Goal: Task Accomplishment & Management: Complete application form

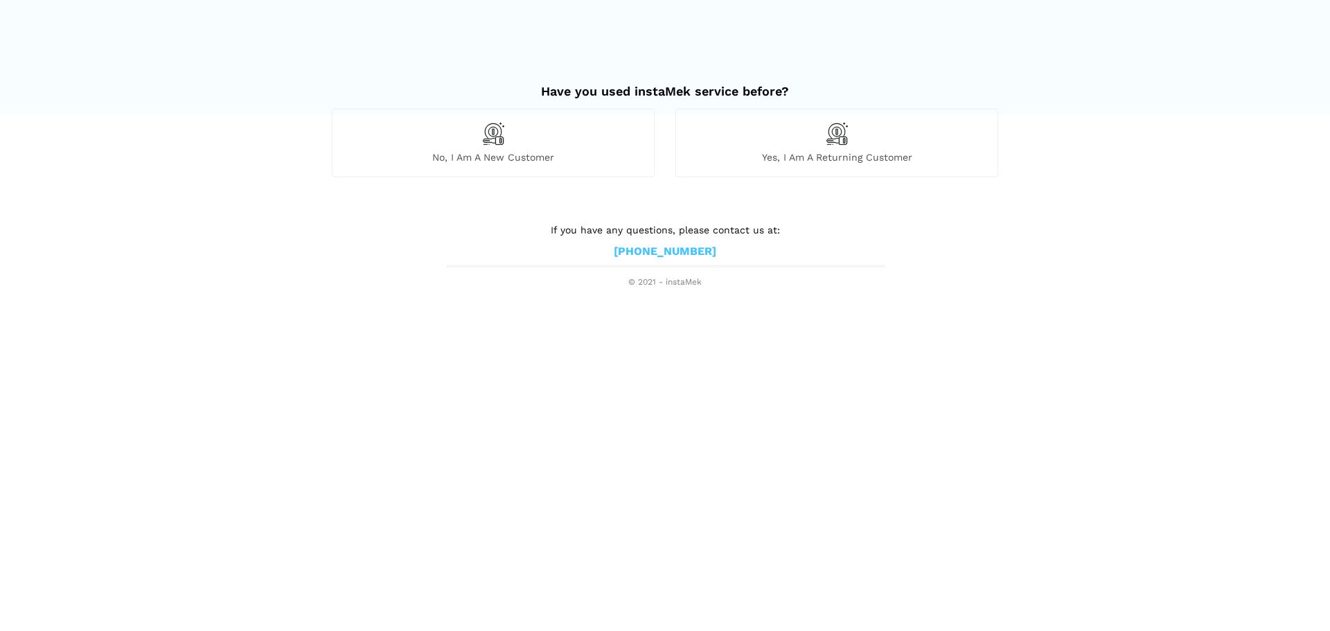
click at [519, 136] on div "No, I am a new customer" at bounding box center [493, 143] width 323 height 68
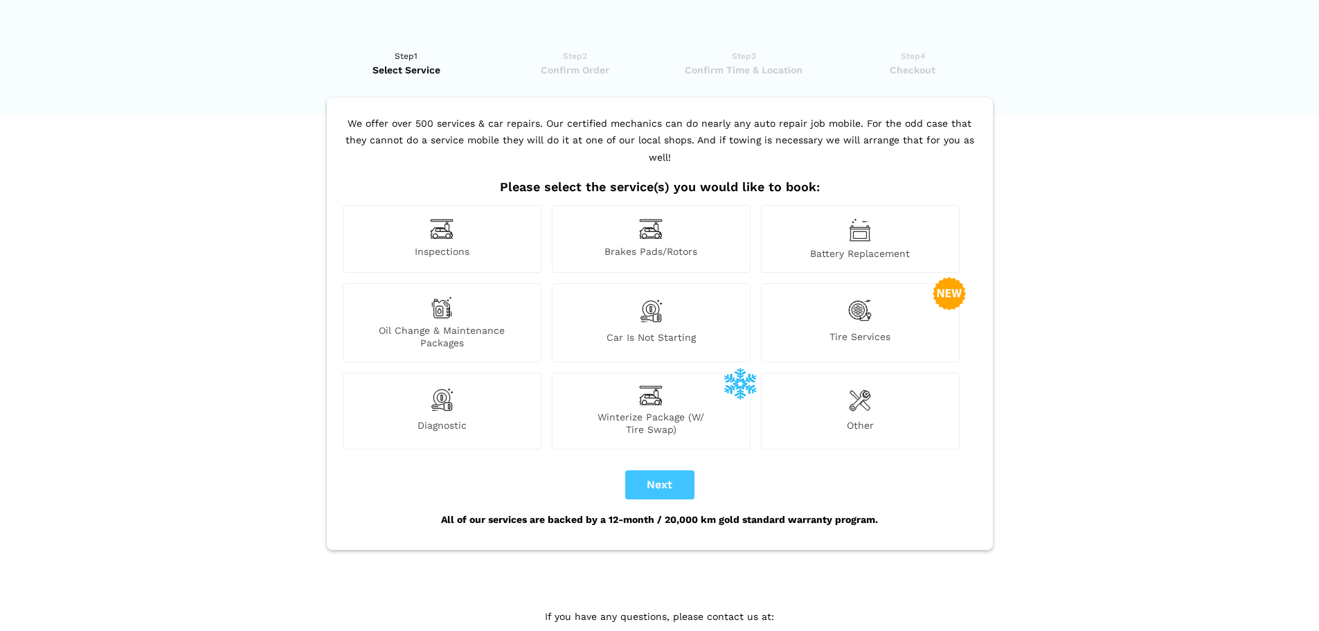
click at [458, 419] on span "Diagnostic" at bounding box center [441, 427] width 197 height 17
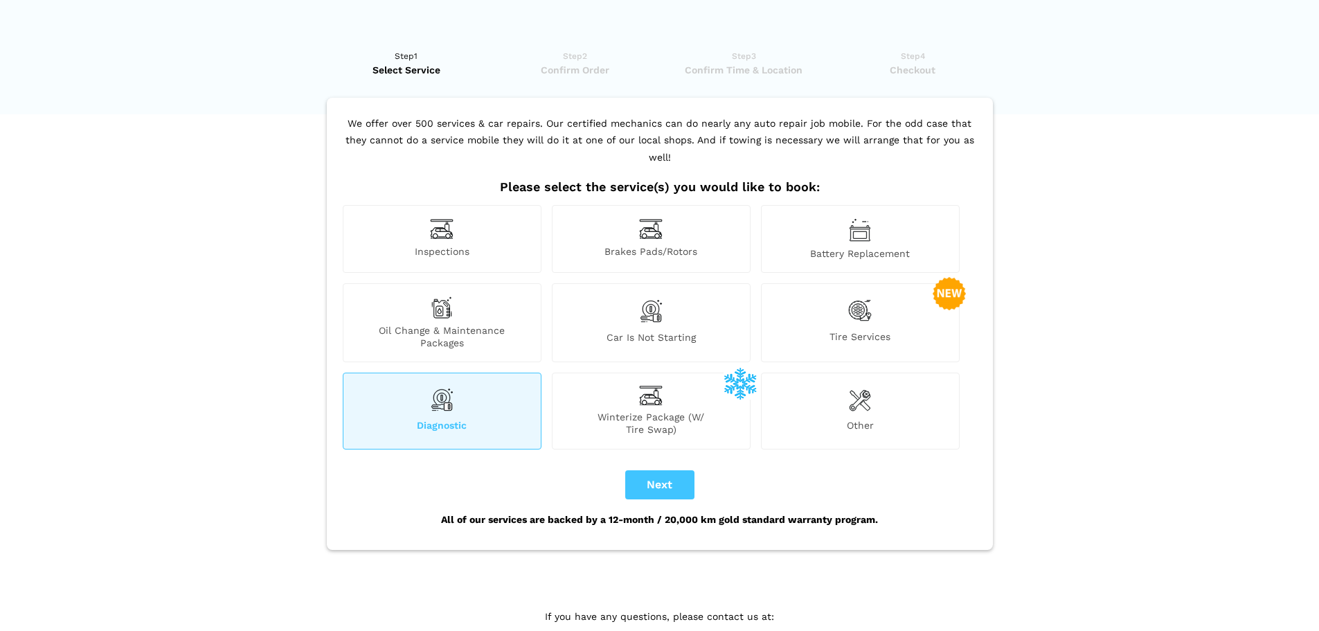
click at [617, 331] on span "Car is not starting" at bounding box center [651, 340] width 197 height 18
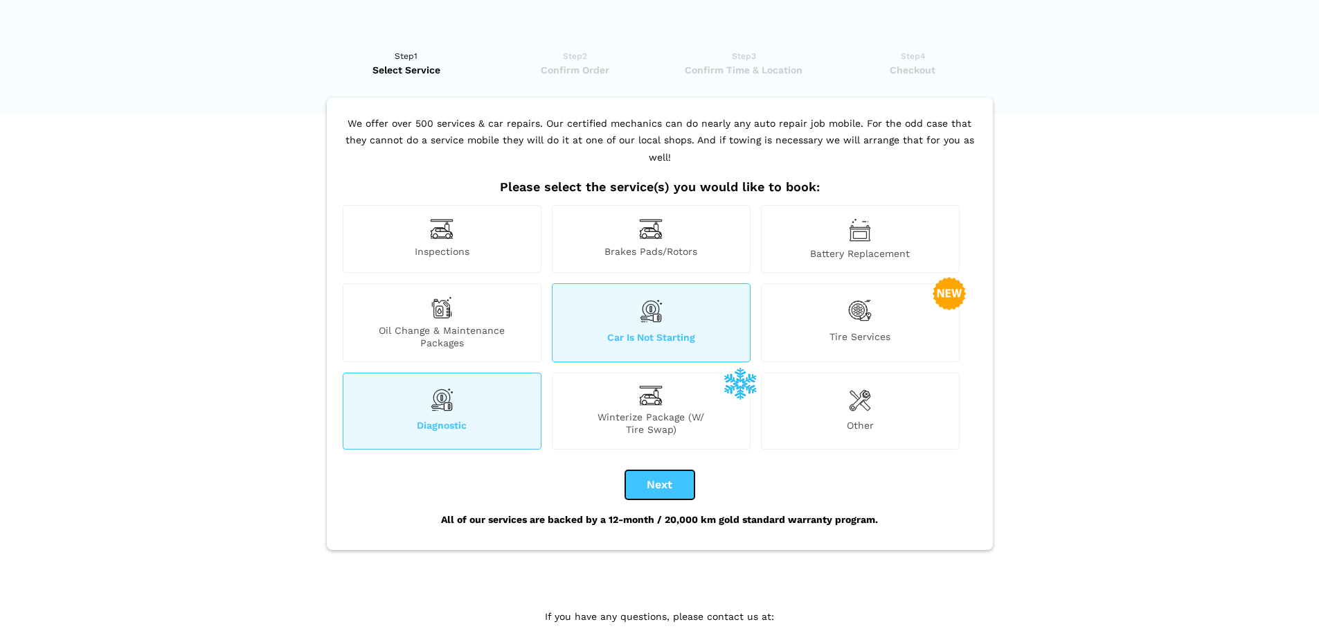
click at [670, 470] on button "Next" at bounding box center [659, 484] width 69 height 29
checkbox input "true"
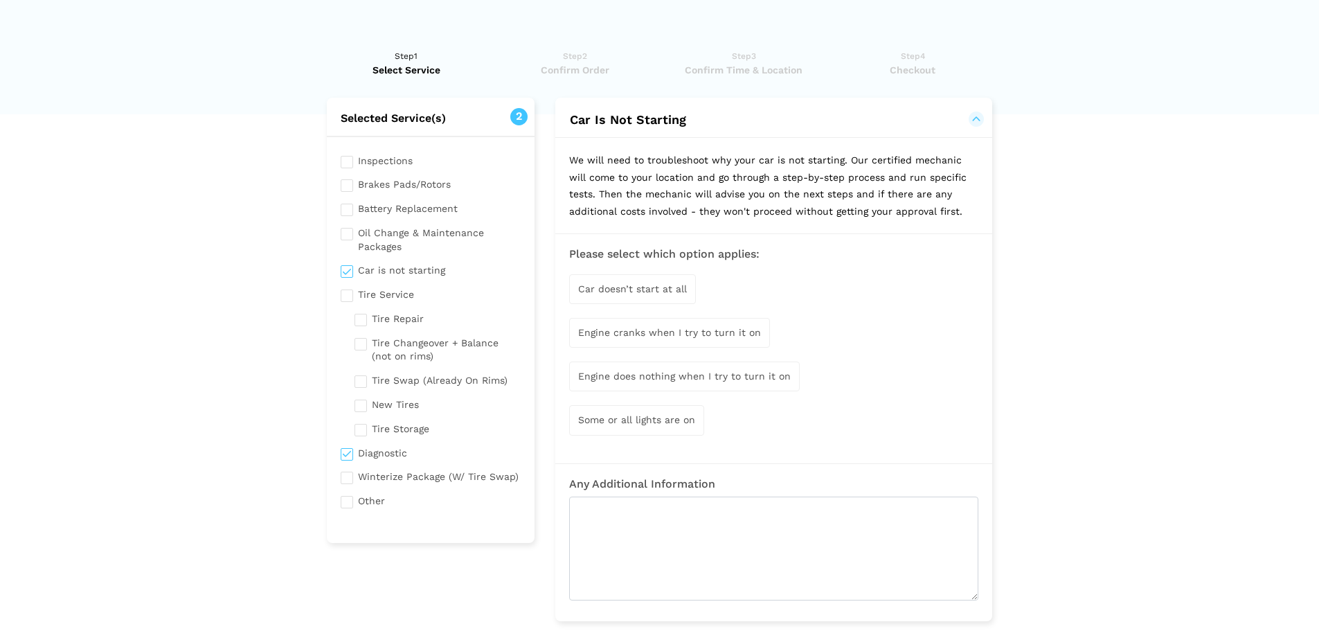
click at [671, 286] on span "Car doesn’t start at all" at bounding box center [632, 288] width 109 height 11
click at [654, 409] on div "Some or all lights are on" at bounding box center [636, 421] width 135 height 30
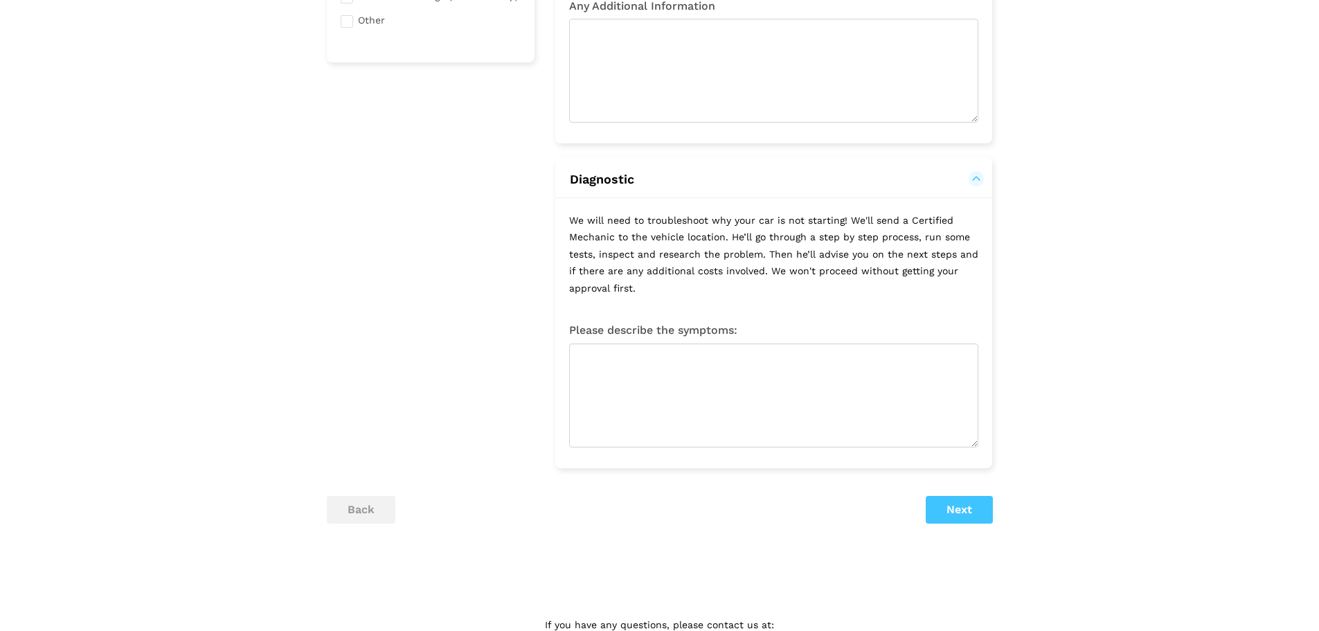
scroll to position [482, 0]
click at [954, 515] on button "Next" at bounding box center [959, 508] width 67 height 28
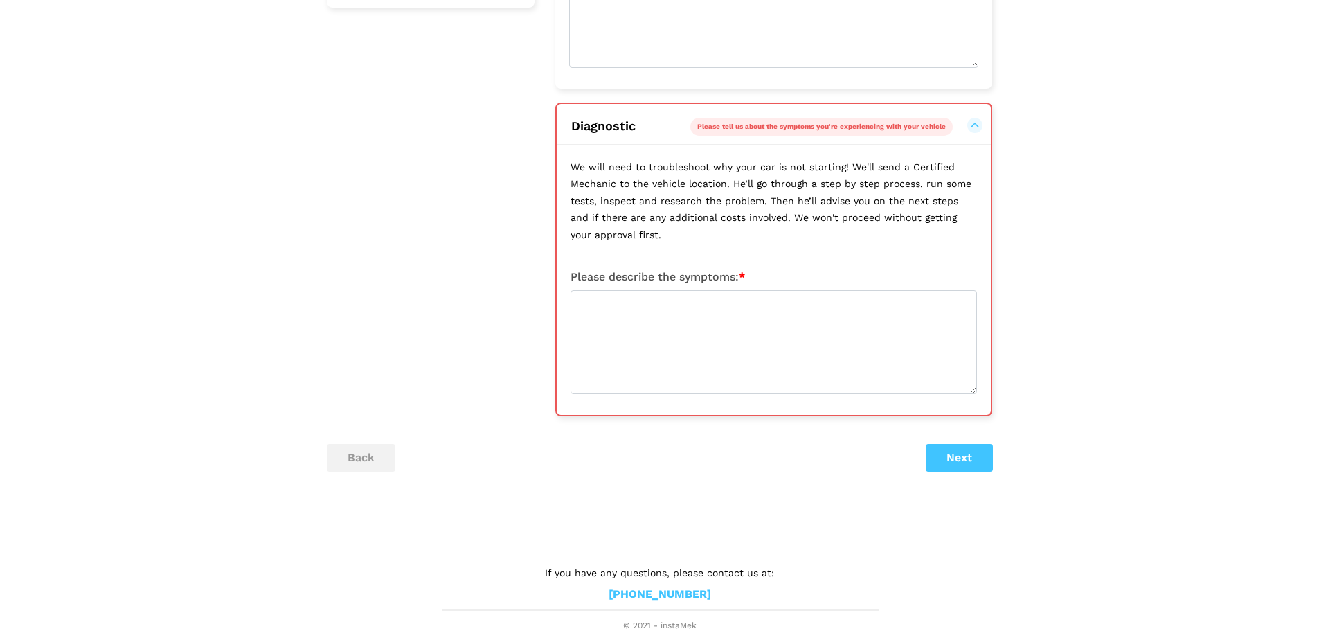
scroll to position [536, 0]
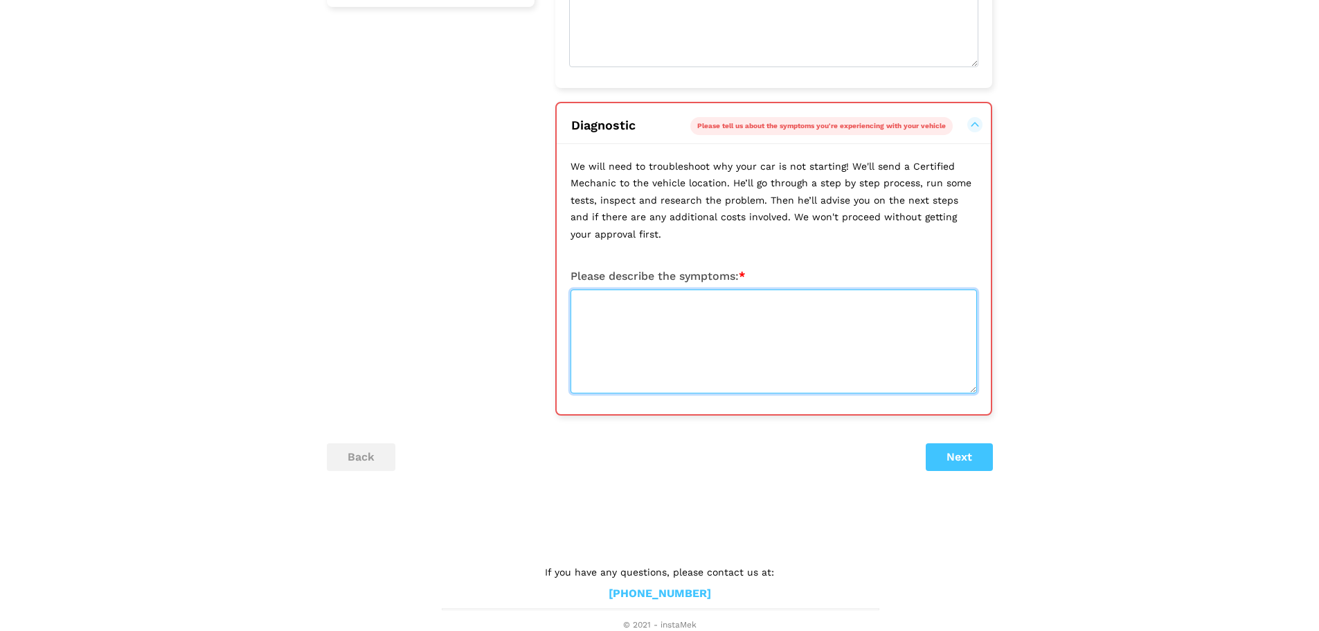
click at [827, 337] on textarea at bounding box center [774, 341] width 406 height 104
type textarea "A"
type textarea "C"
type textarea "L"
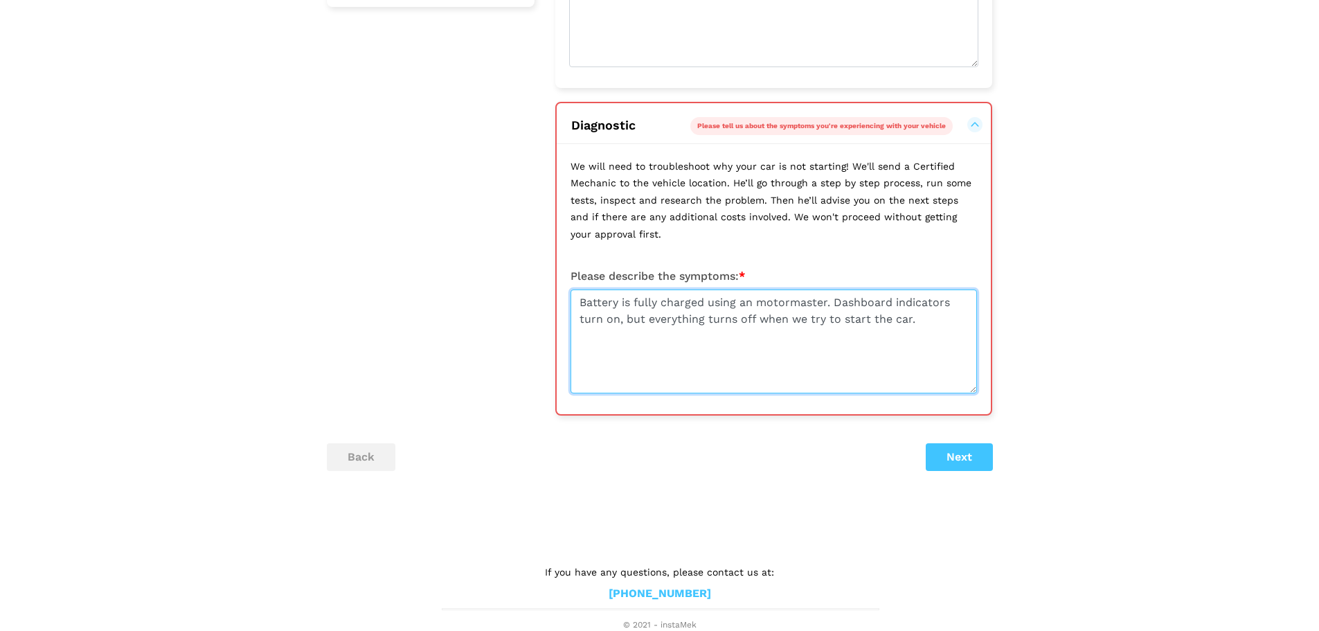
type textarea "Battery is fully charged using an motormaster. Dashboard indicators turn on, bu…"
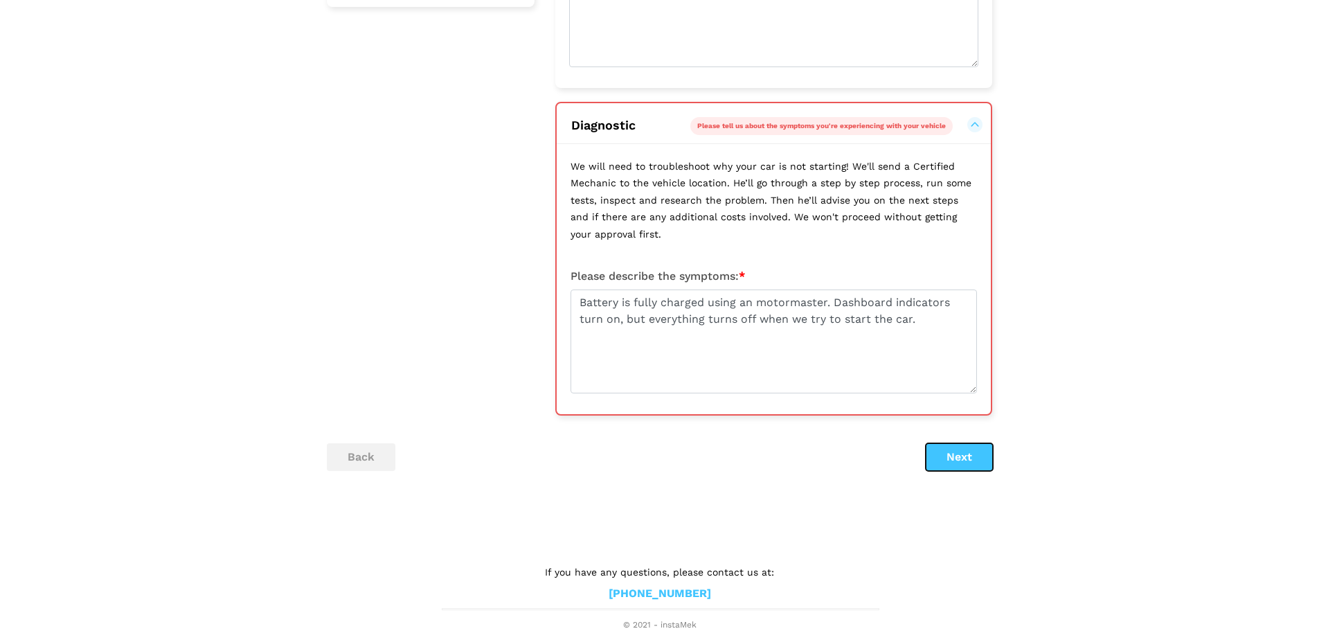
click at [958, 456] on button "Next" at bounding box center [959, 457] width 67 height 28
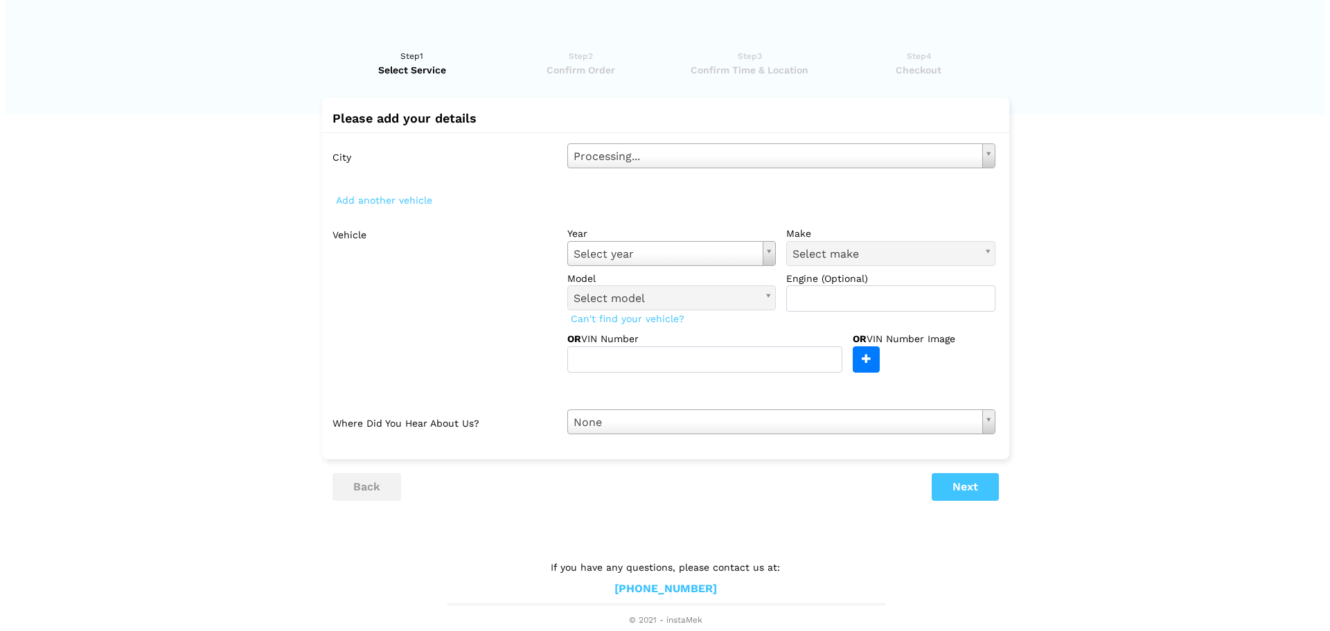
scroll to position [0, 0]
click at [807, 171] on div "City Select city Select city [GEOGRAPHIC_DATA]- [GEOGRAPHIC_DATA] - [GEOGRAPHIC…" at bounding box center [664, 288] width 687 height 313
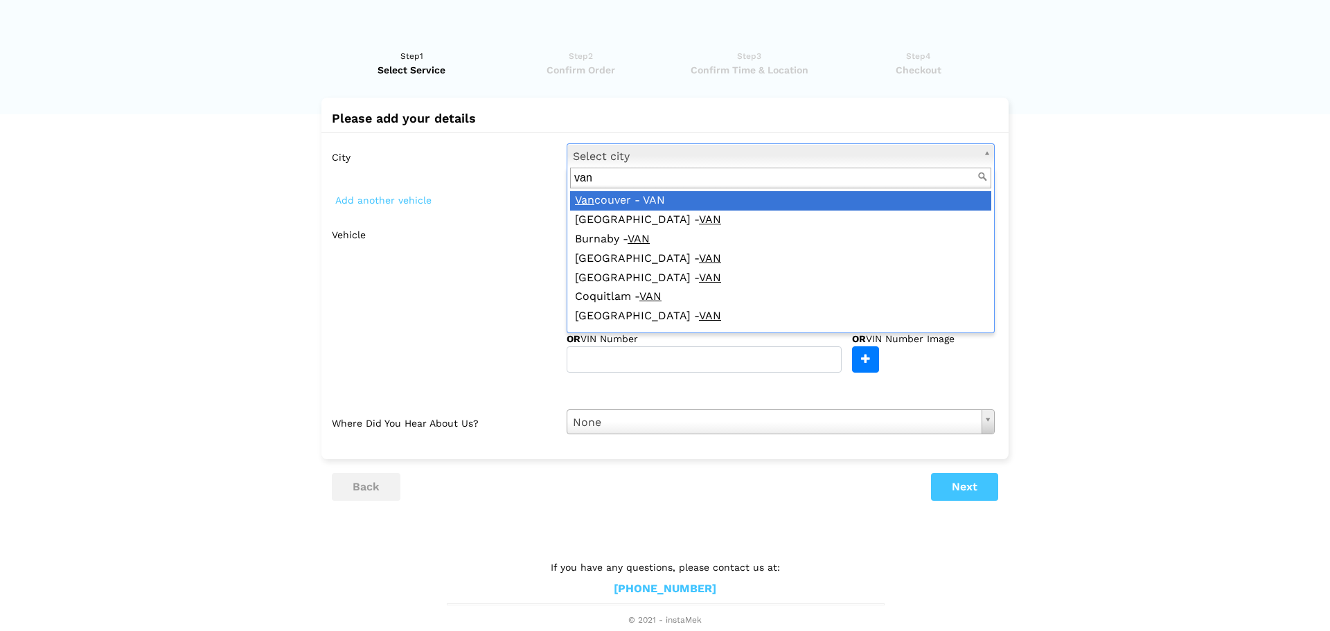
type input "van"
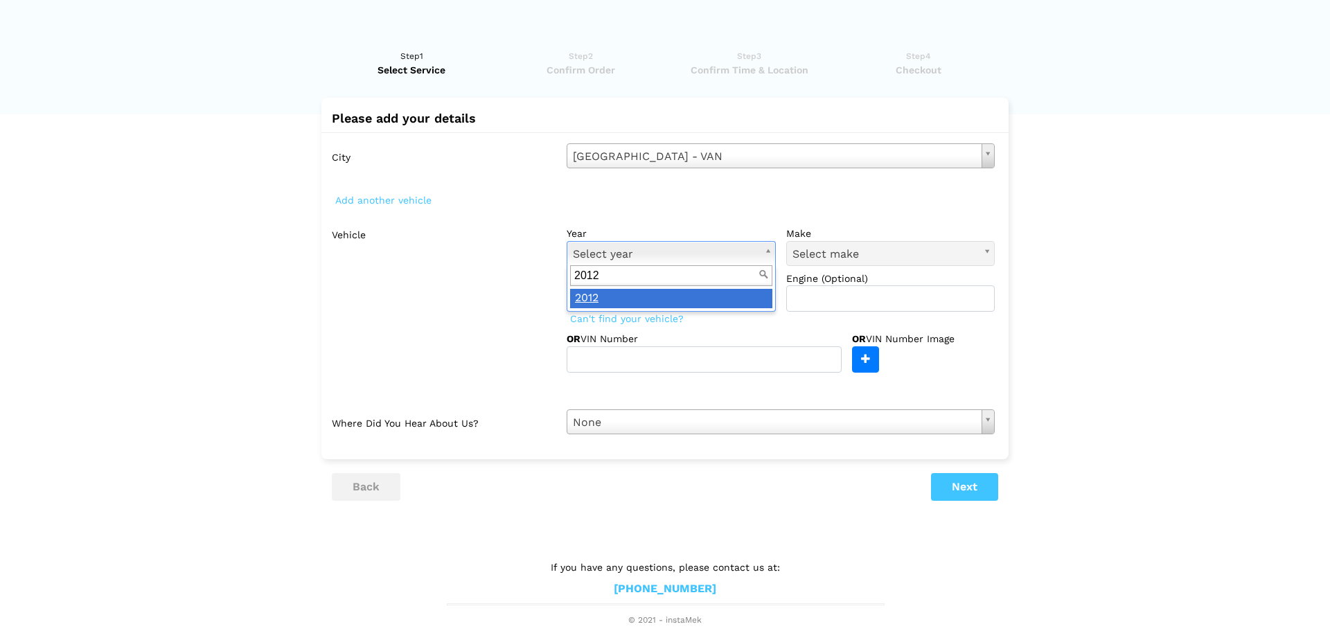
type input "2012"
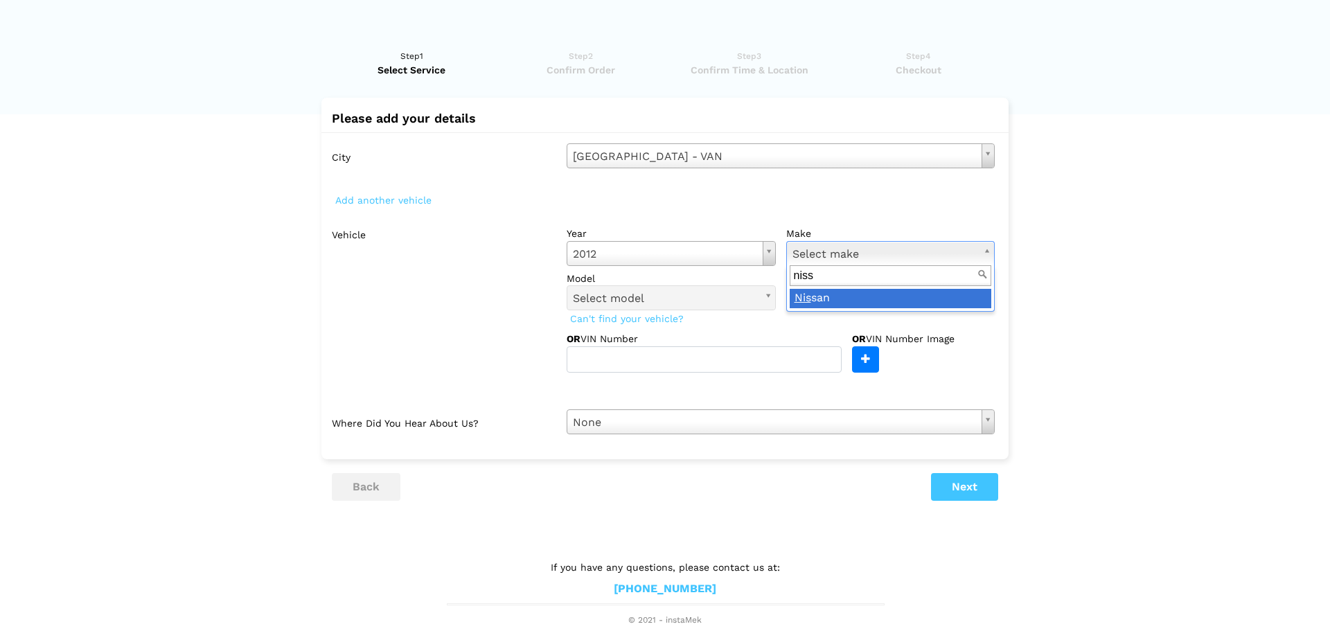
type input "nissa"
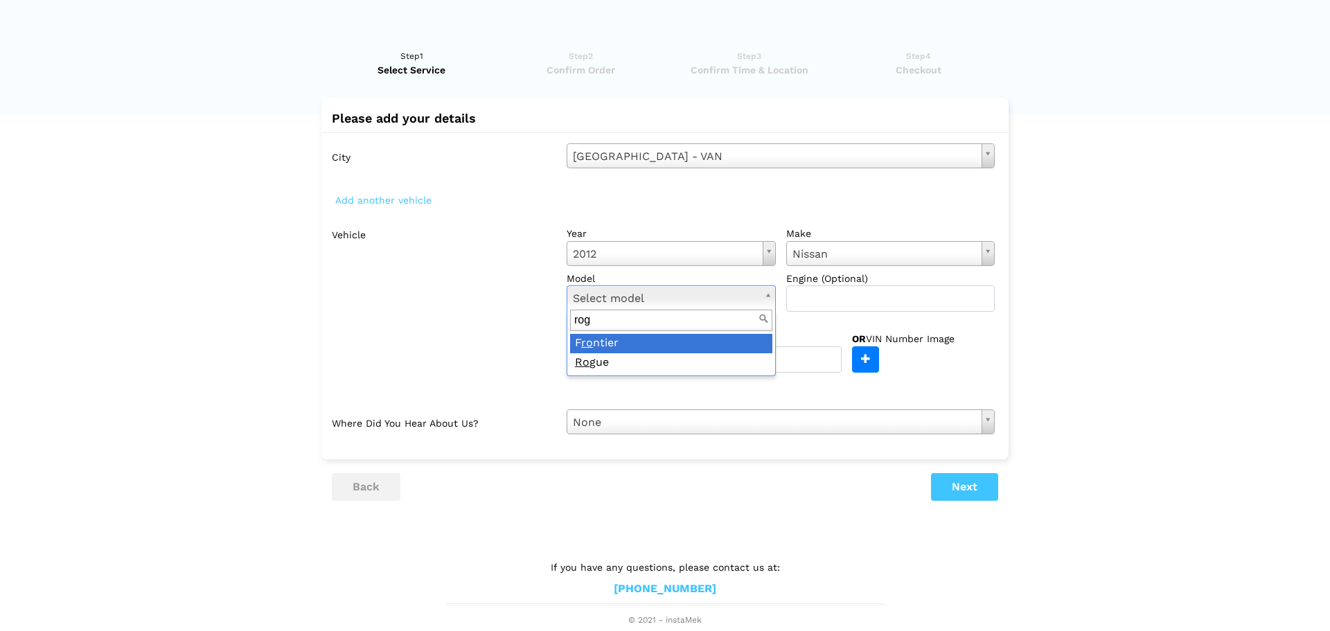
type input "rogu"
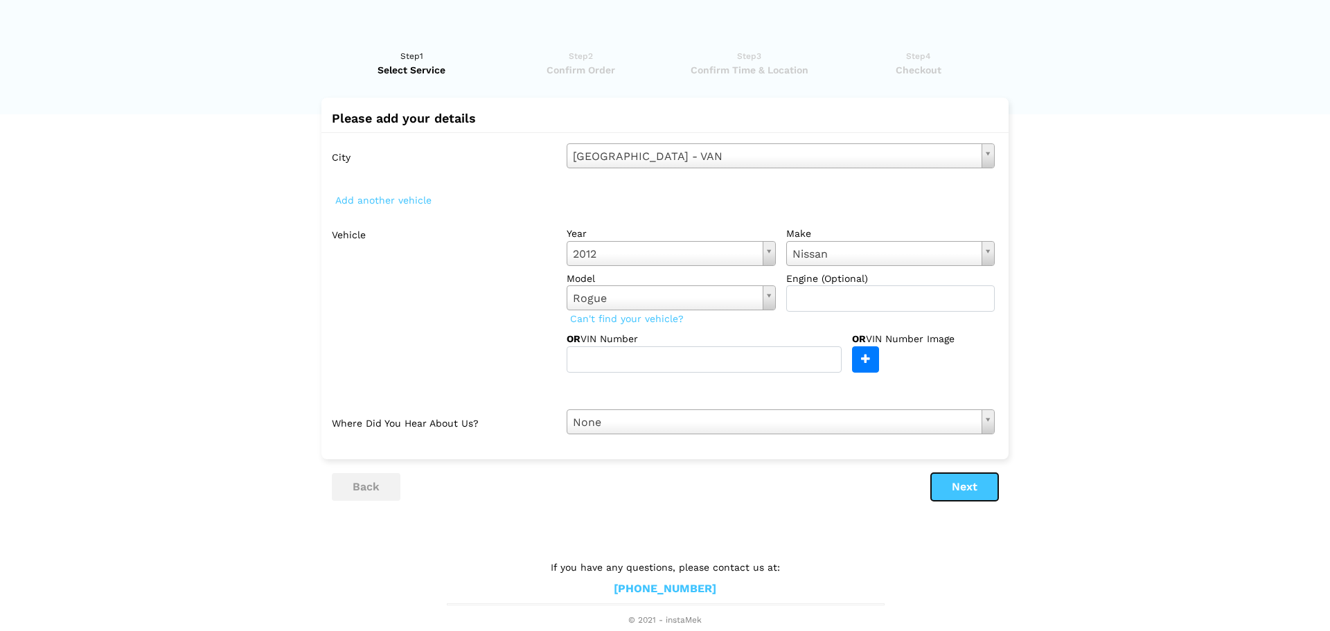
click at [976, 481] on button "Next" at bounding box center [964, 487] width 67 height 28
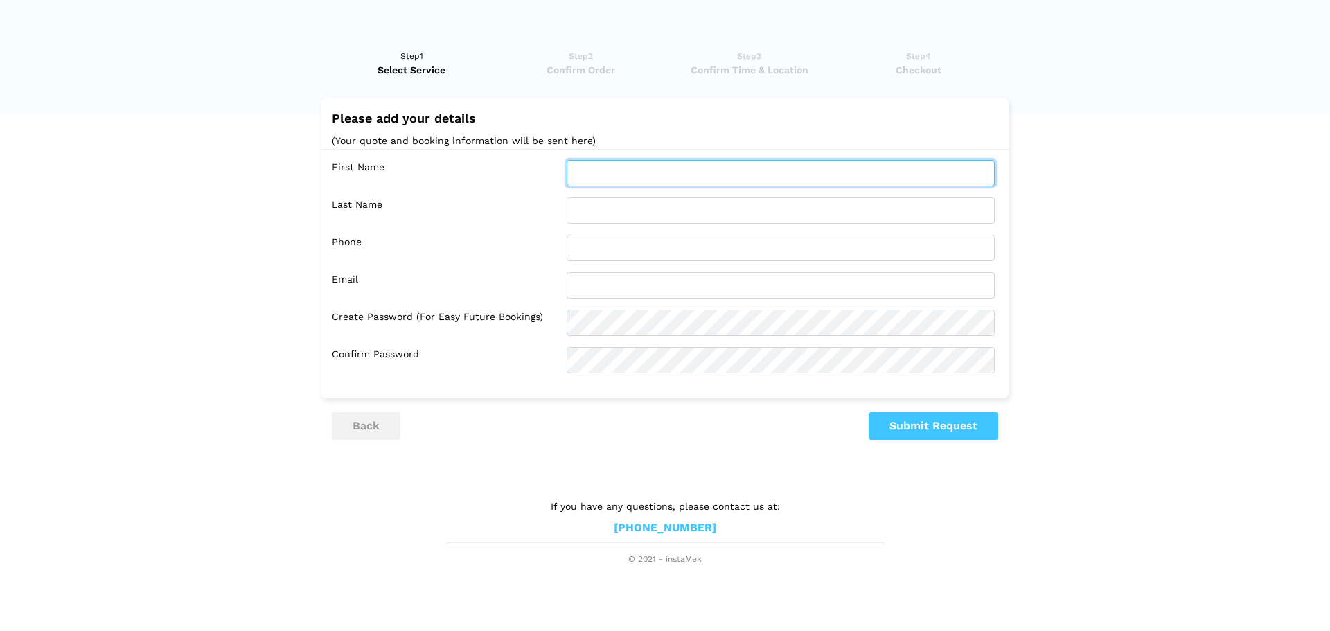
click at [699, 168] on input "text" at bounding box center [780, 173] width 428 height 26
type input "[PERSON_NAME]"
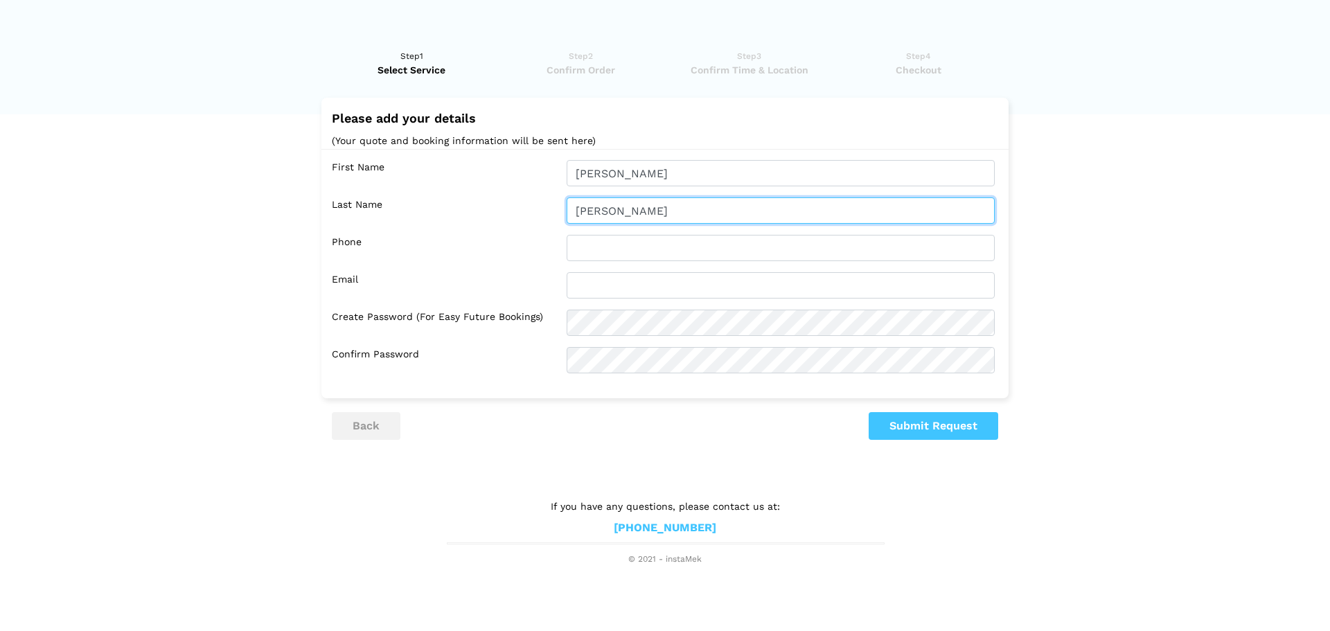
type input "[PERSON_NAME]"
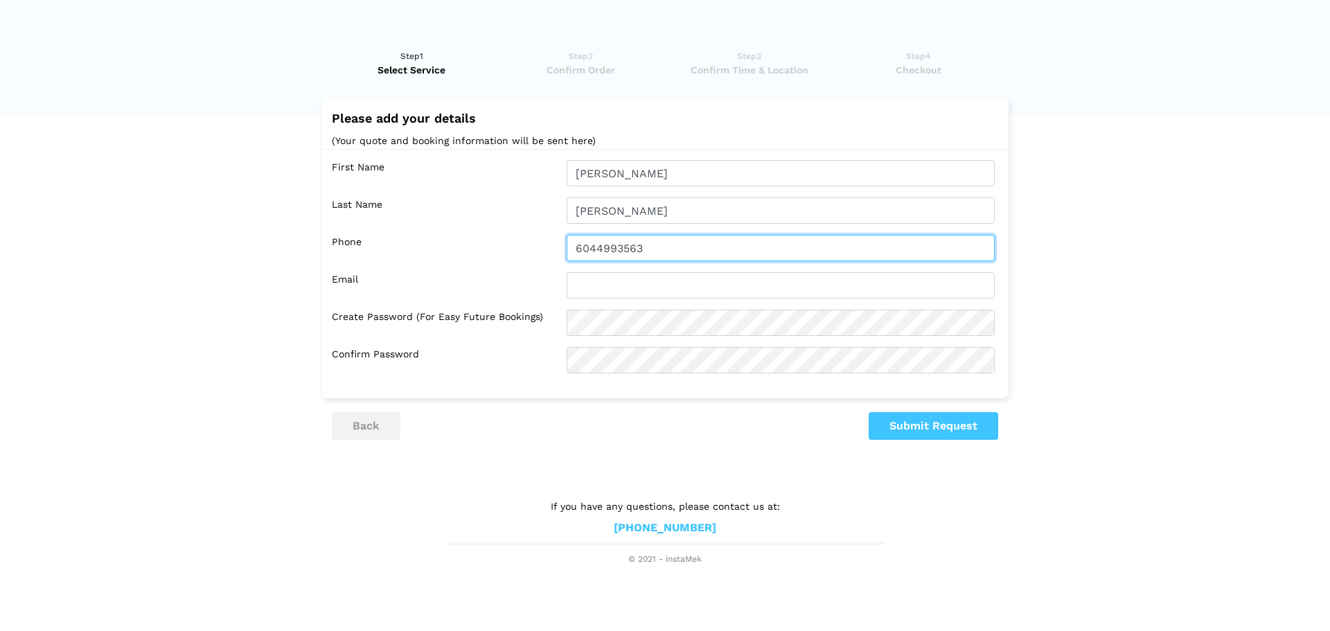
type input "6044993563"
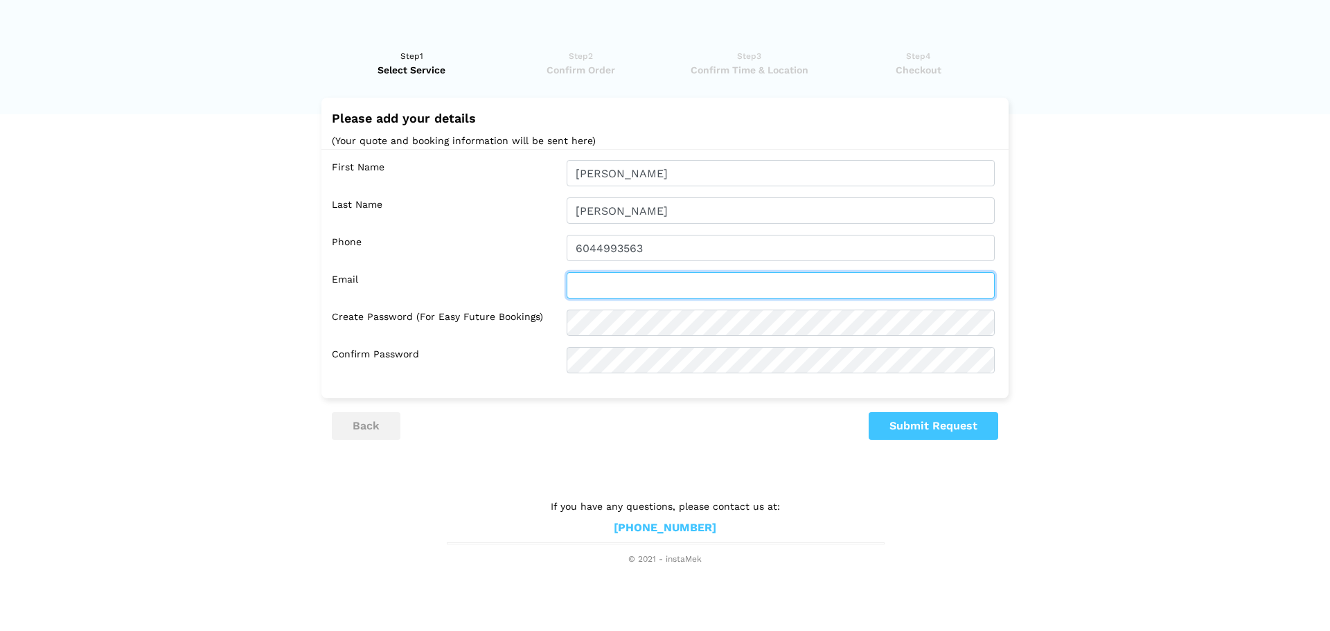
click at [651, 293] on input "text" at bounding box center [780, 285] width 428 height 26
type input "[PERSON_NAME][EMAIL_ADDRESS][PERSON_NAME][DOMAIN_NAME]"
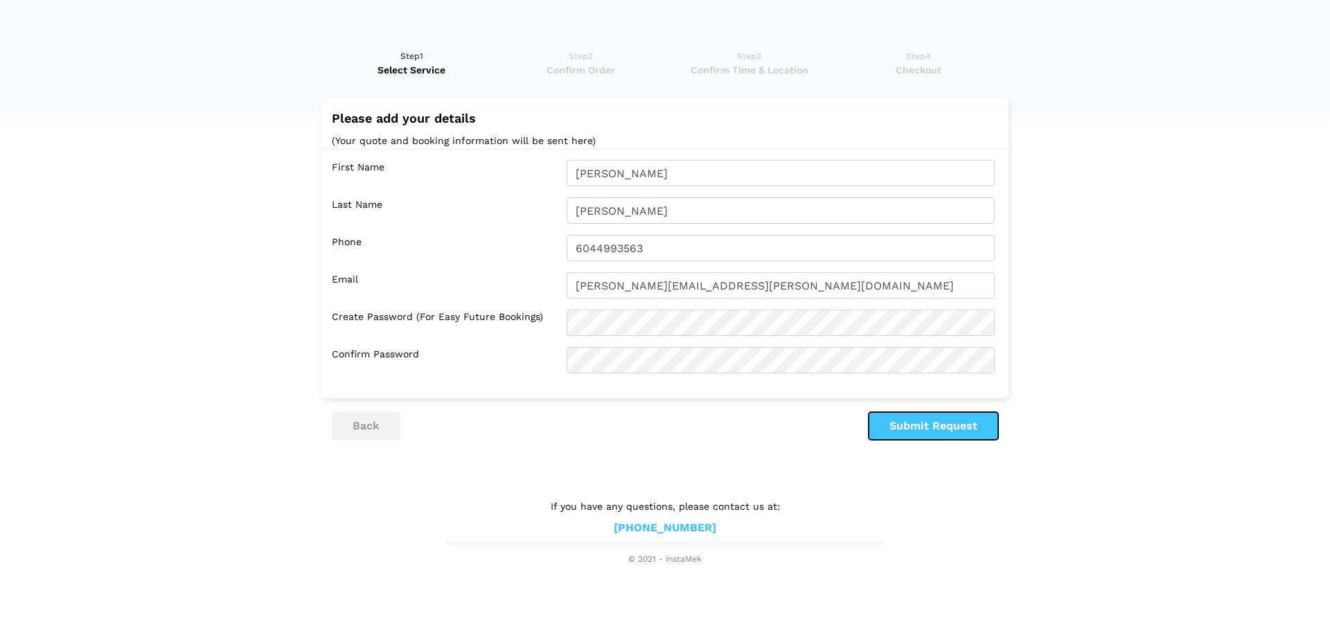
click at [934, 422] on button "Submit Request" at bounding box center [932, 426] width 129 height 28
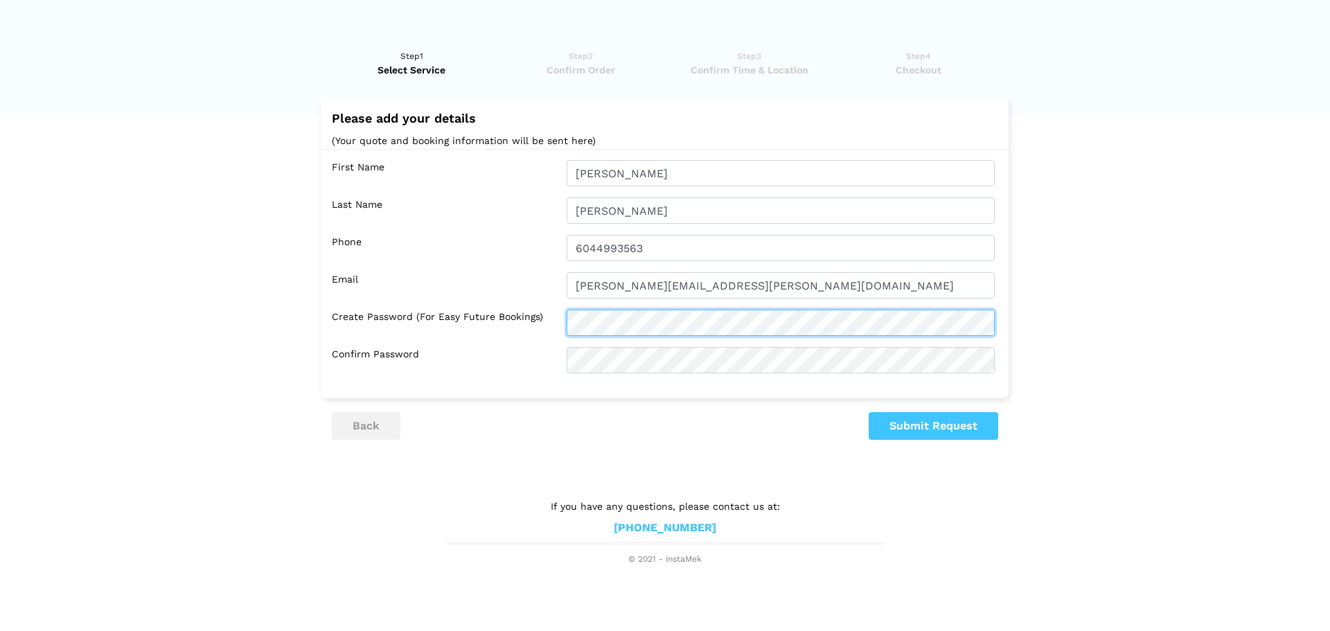
click at [229, 341] on lik "Have you used instaMek service before? No, I am a new customer Yes, I am a retu…" at bounding box center [665, 300] width 1330 height 530
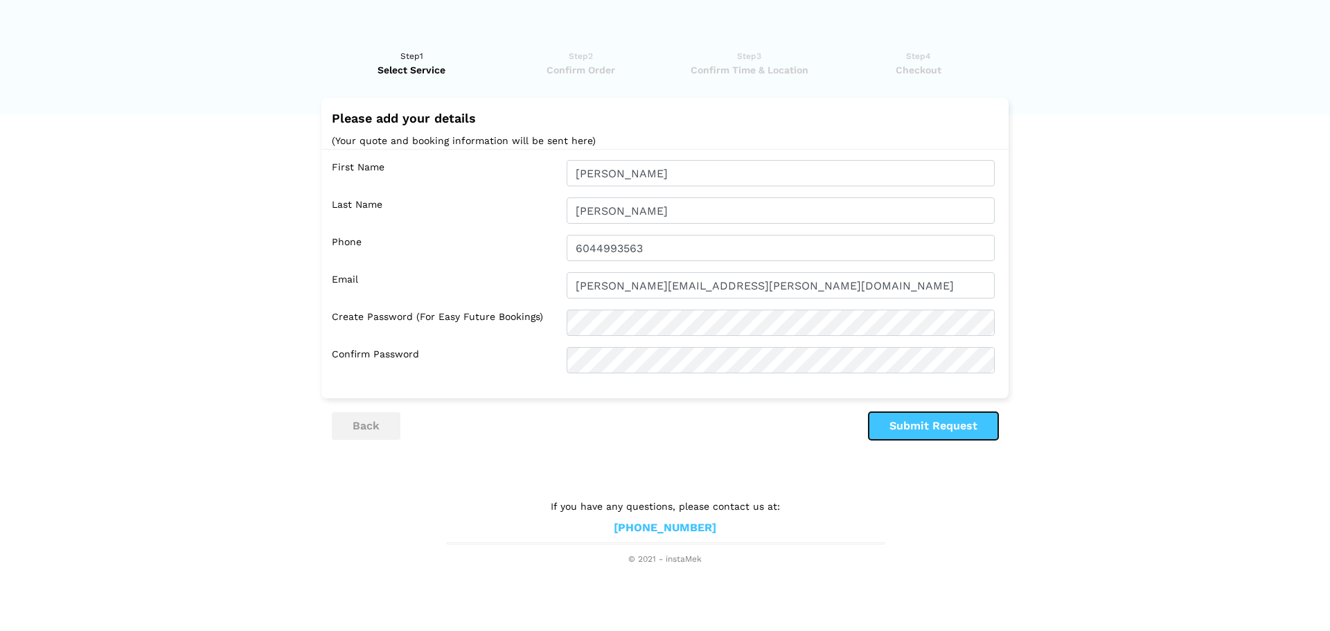
click at [924, 424] on button "Submit Request" at bounding box center [932, 426] width 129 height 28
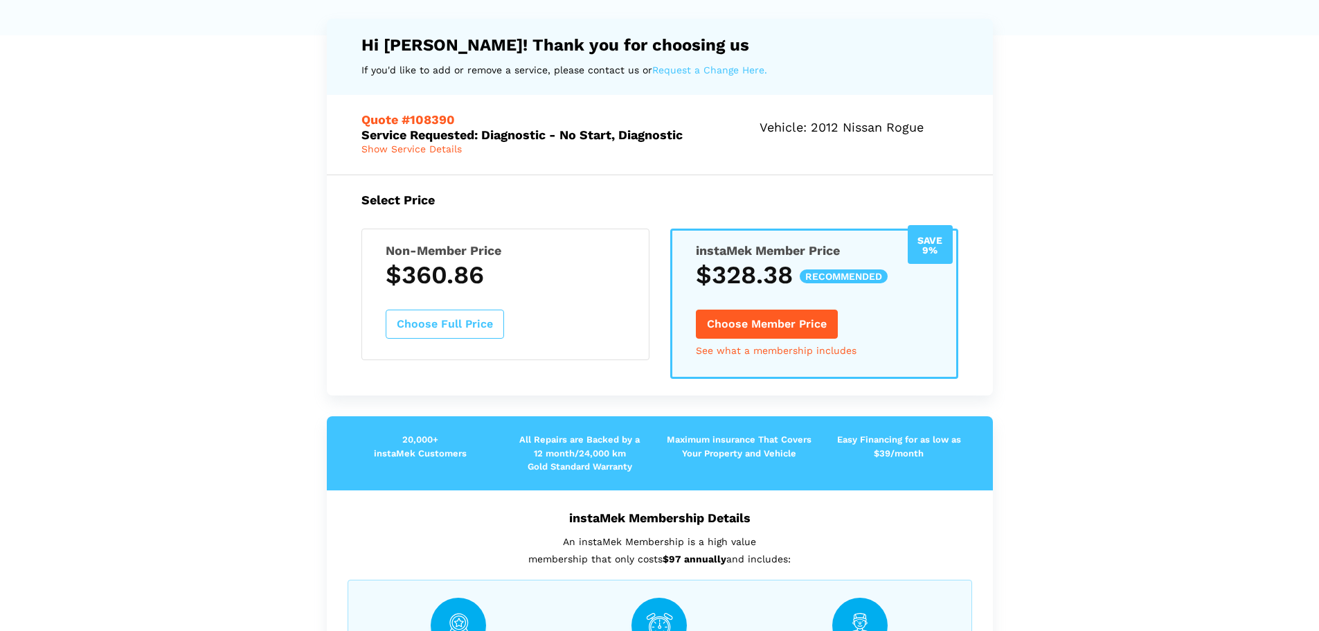
scroll to position [78, 0]
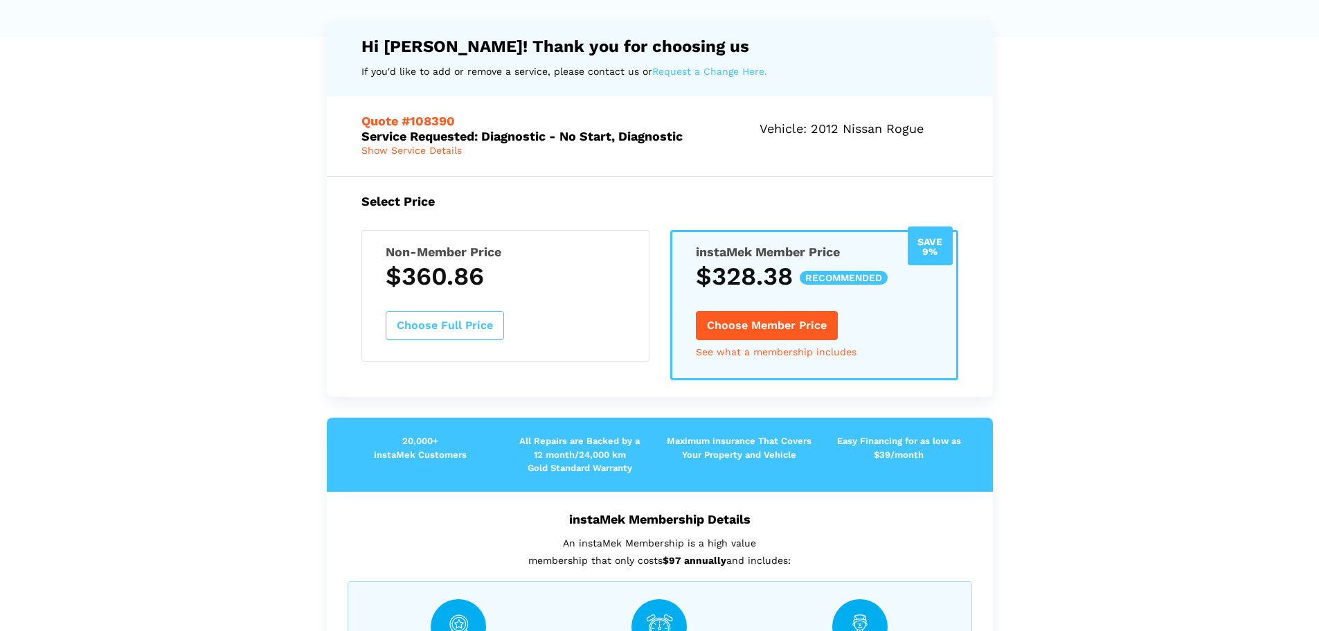
click at [546, 312] on div "Non-Member Price $360.86 Choose Full Price" at bounding box center [505, 296] width 288 height 132
drag, startPoint x: 418, startPoint y: 276, endPoint x: 534, endPoint y: 268, distance: 116.6
click at [534, 268] on h3 "$360.86" at bounding box center [506, 276] width 240 height 29
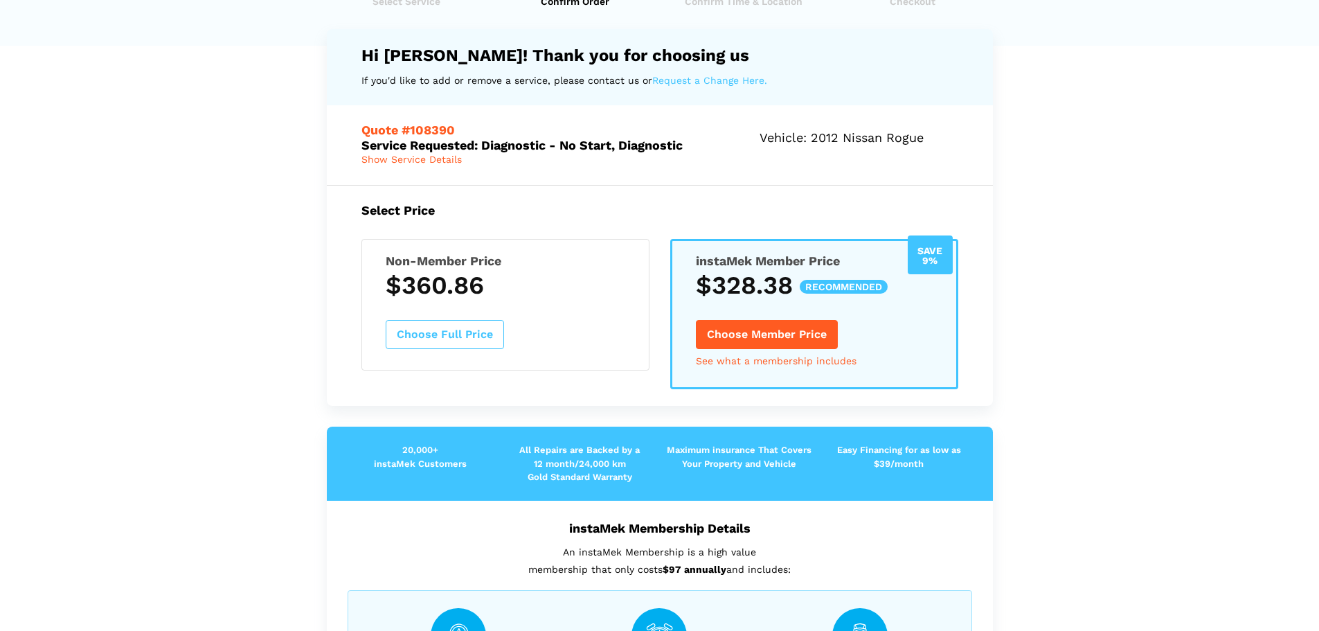
scroll to position [0, 0]
